Goal: Transaction & Acquisition: Download file/media

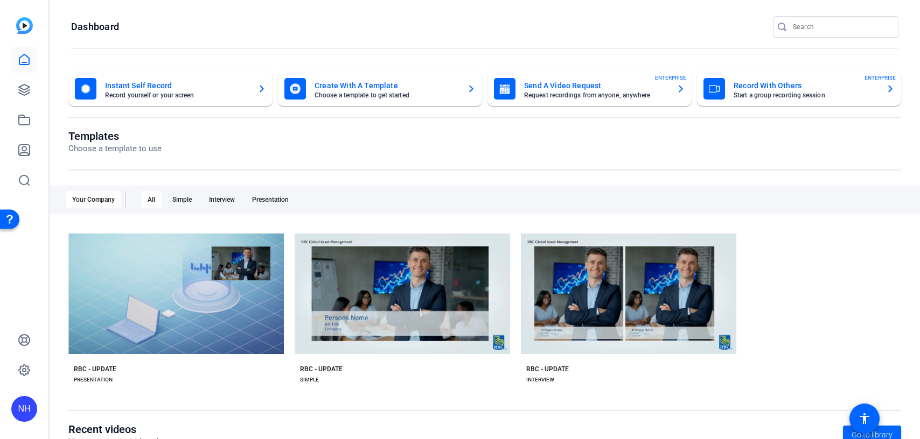
scroll to position [20, 0]
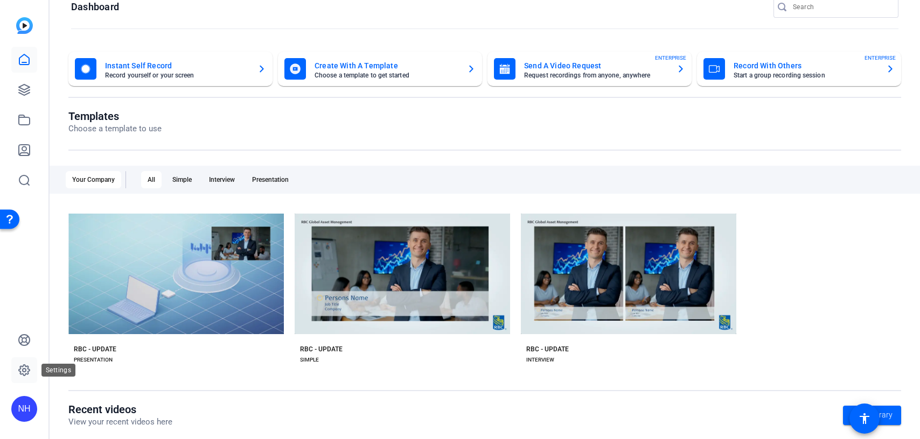
click at [24, 369] on icon at bounding box center [24, 370] width 3 height 3
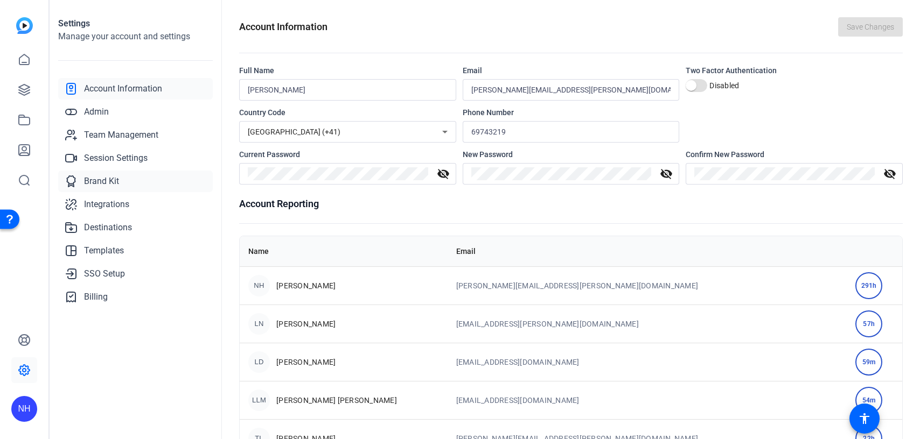
click at [109, 181] on span "Brand Kit" at bounding box center [101, 181] width 35 height 13
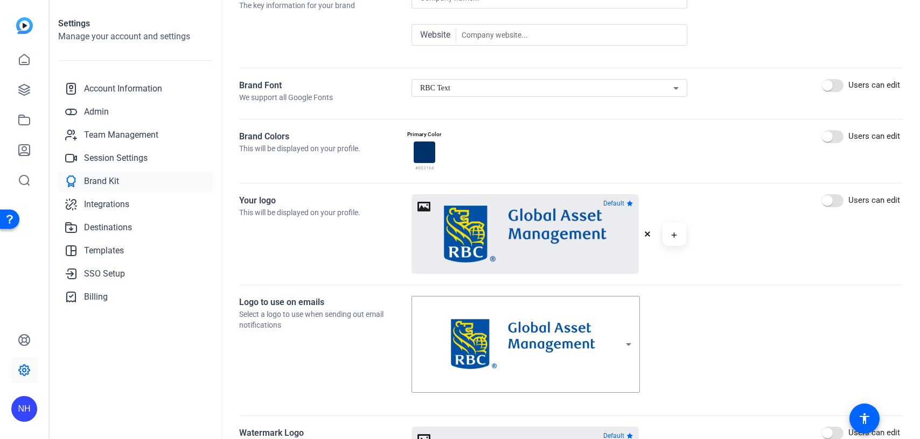
scroll to position [125, 0]
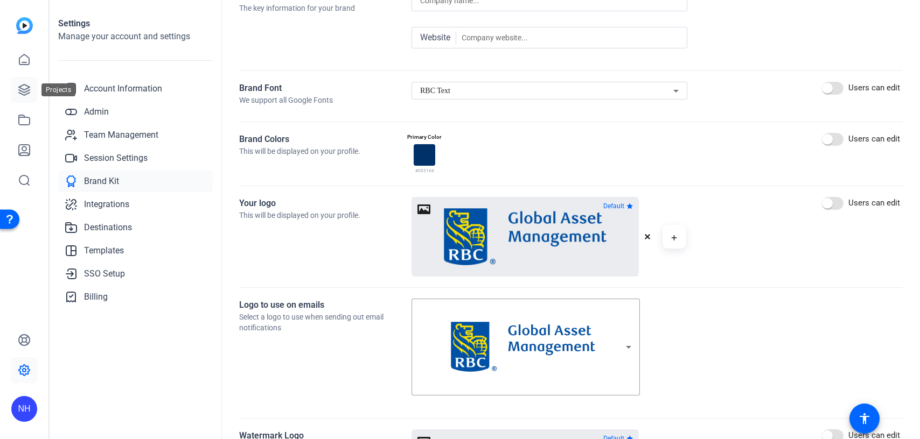
click at [27, 90] on icon at bounding box center [24, 89] width 13 height 13
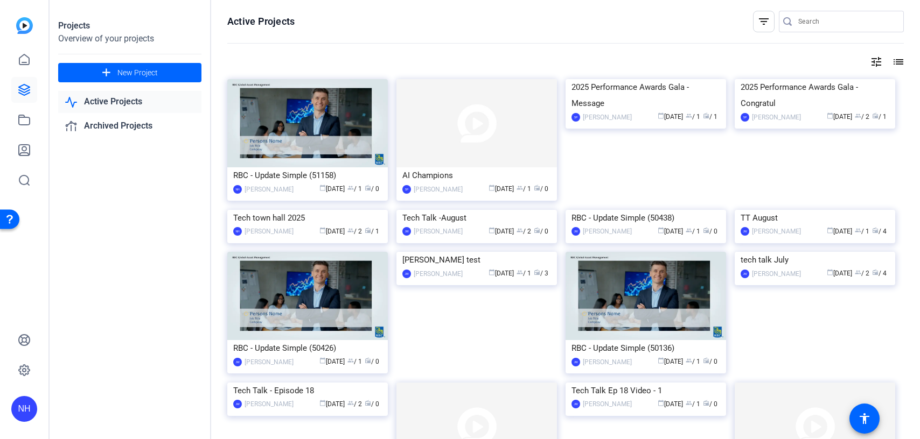
click at [877, 60] on mat-icon "tune" at bounding box center [876, 61] width 13 height 13
click at [837, 81] on div "Newest First" at bounding box center [818, 84] width 92 height 13
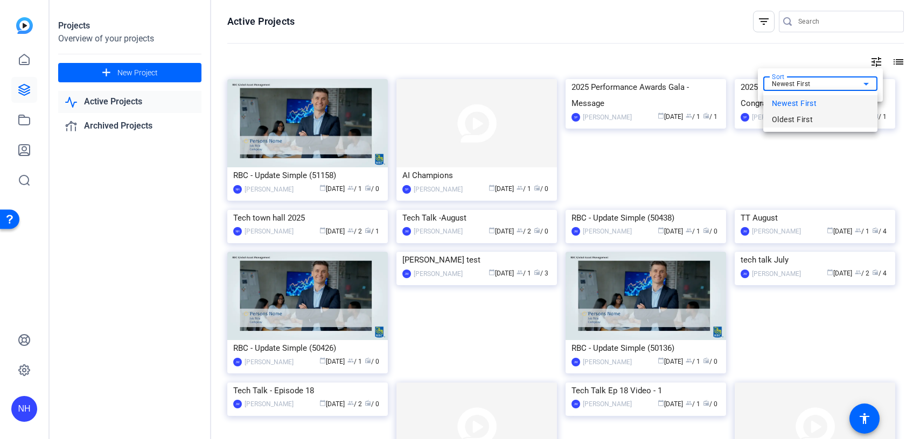
click at [796, 120] on span "Oldest First" at bounding box center [792, 119] width 41 height 13
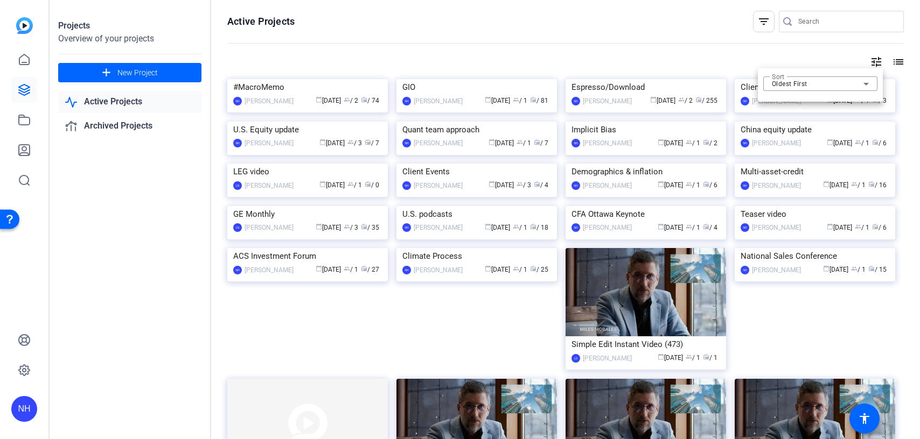
click at [688, 39] on div at bounding box center [460, 219] width 920 height 439
click at [633, 95] on div "Espresso/Download" at bounding box center [645, 87] width 149 height 16
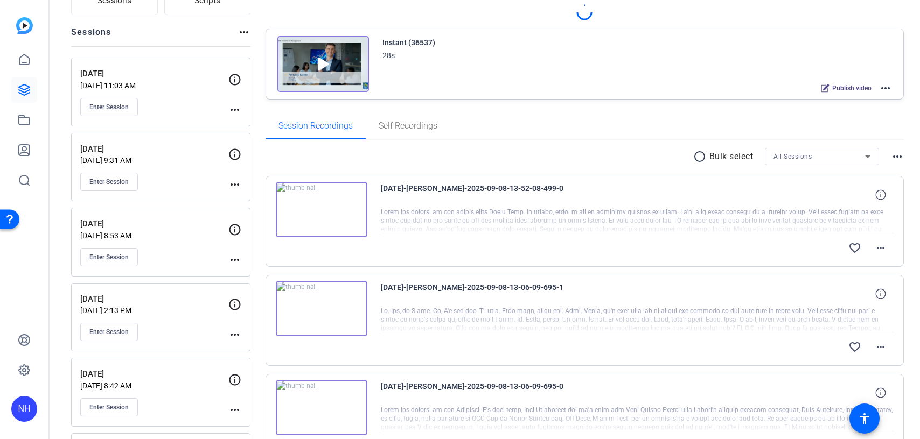
scroll to position [109, 0]
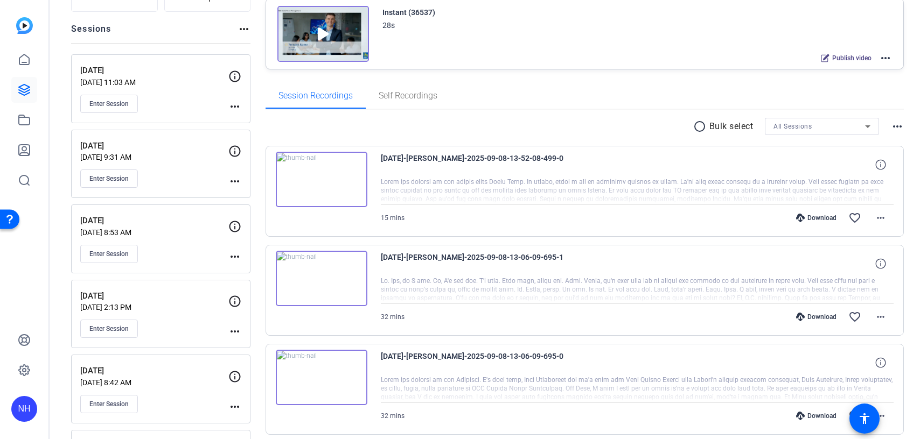
click at [814, 217] on div "Download" at bounding box center [816, 218] width 51 height 9
